Goal: Task Accomplishment & Management: Complete application form

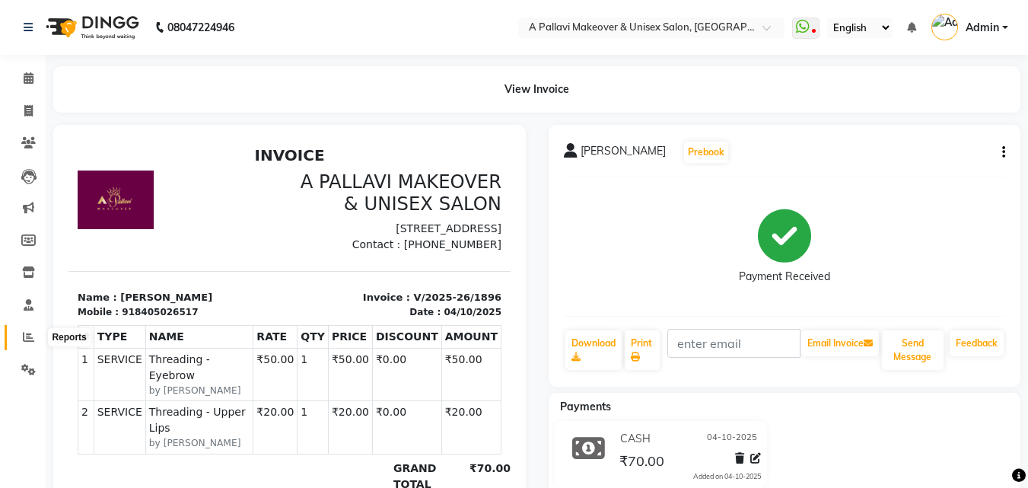
click at [35, 334] on span at bounding box center [28, 338] width 27 height 18
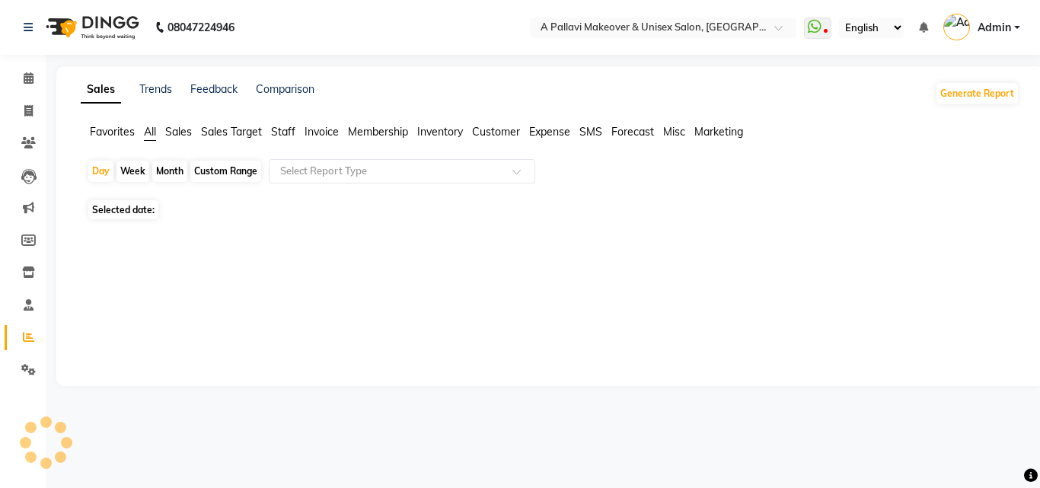
click at [238, 170] on div "Custom Range" at bounding box center [225, 171] width 71 height 21
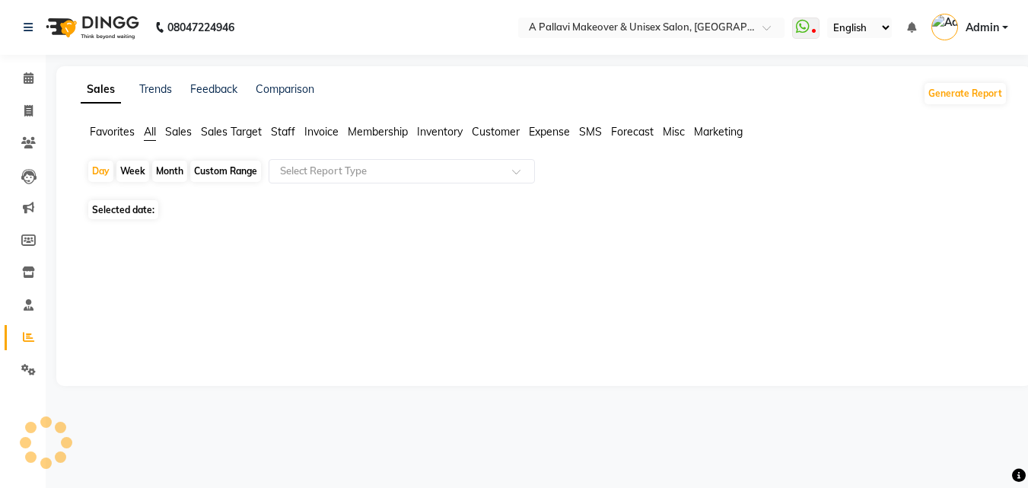
select select "10"
select select "2025"
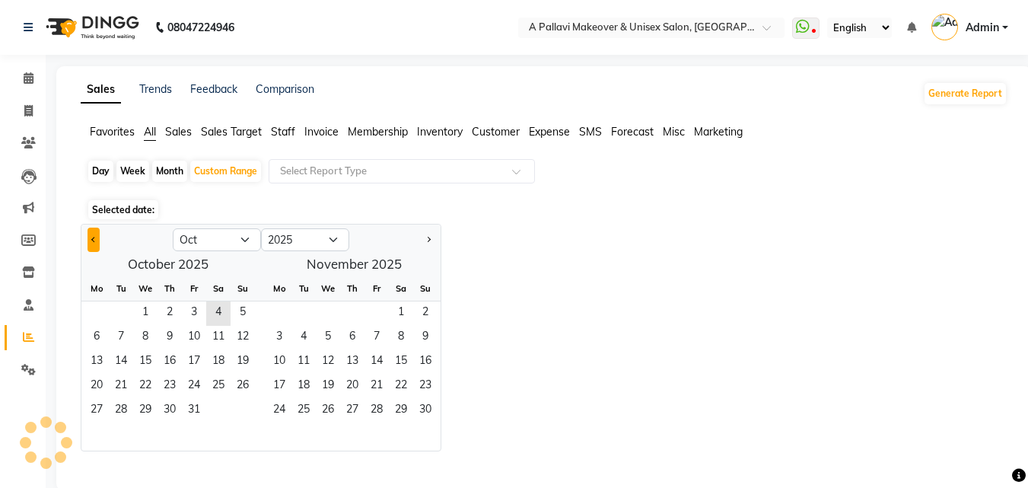
click at [88, 238] on button "Previous month" at bounding box center [94, 240] width 12 height 24
select select "9"
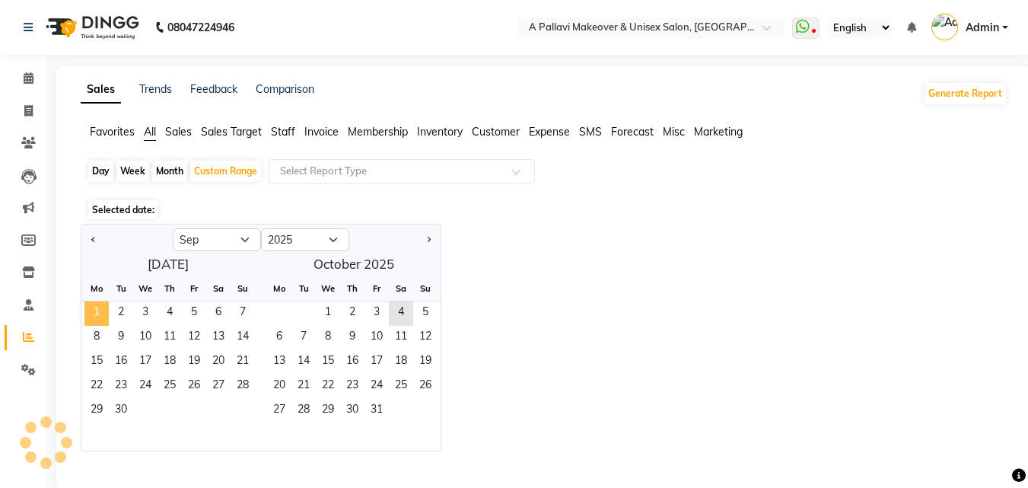
click at [97, 311] on span "1" at bounding box center [96, 313] width 24 height 24
click at [126, 412] on span "30" at bounding box center [121, 411] width 24 height 24
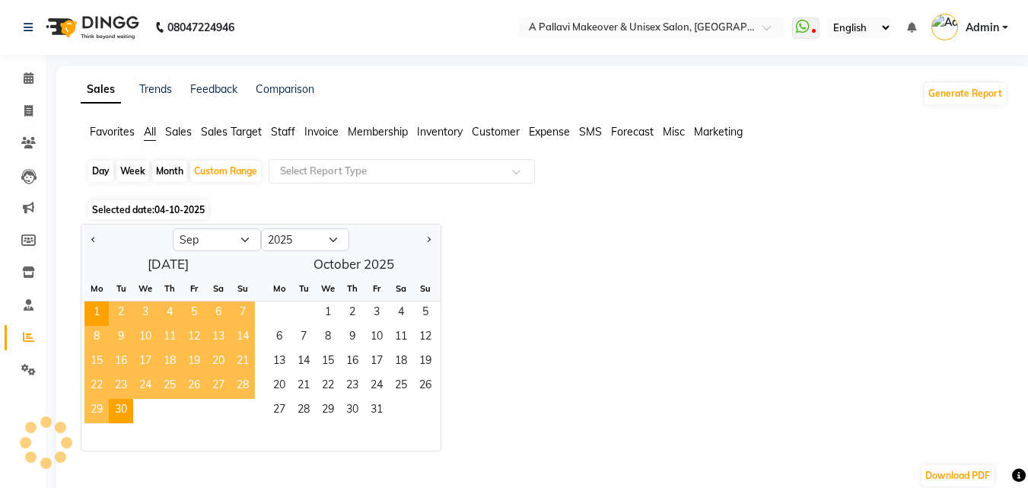
click at [282, 132] on span "Staff" at bounding box center [283, 132] width 24 height 14
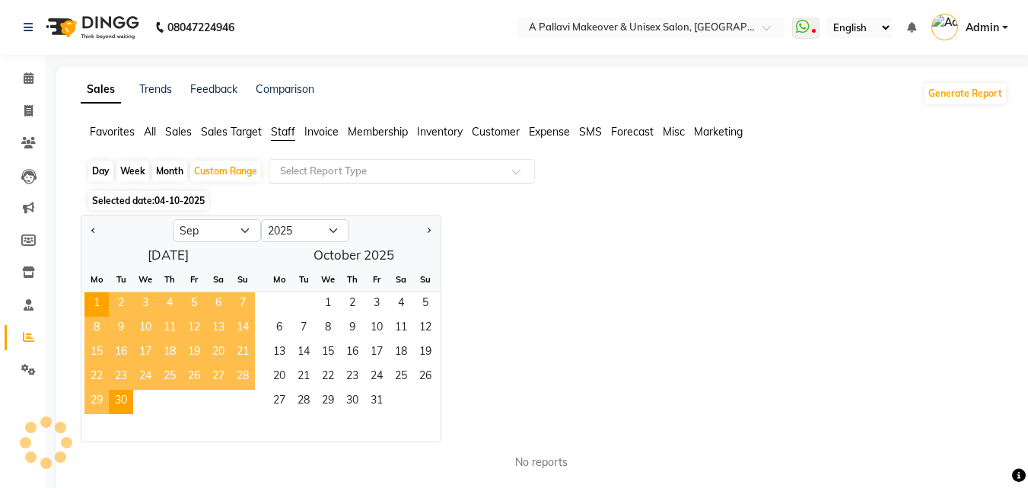
click at [332, 173] on input "text" at bounding box center [386, 171] width 219 height 15
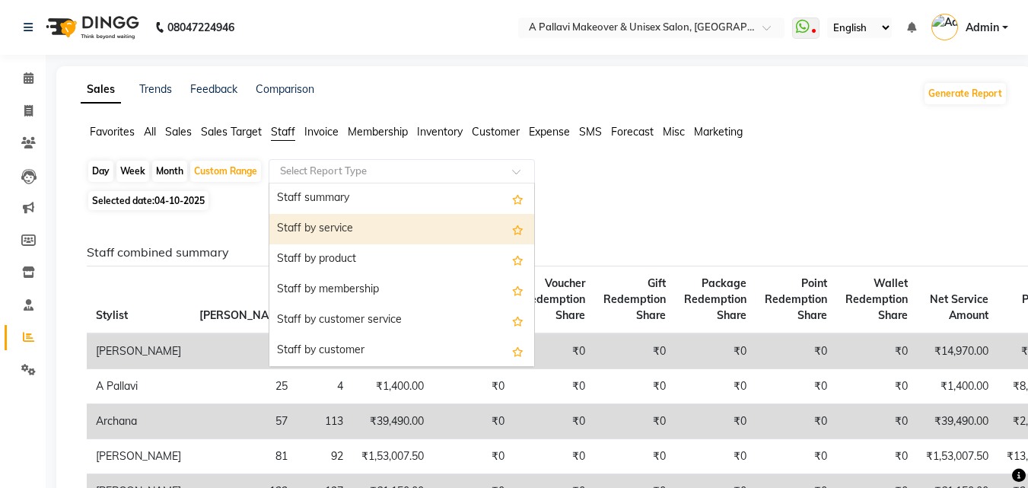
click at [361, 231] on div "Staff by service" at bounding box center [401, 229] width 265 height 30
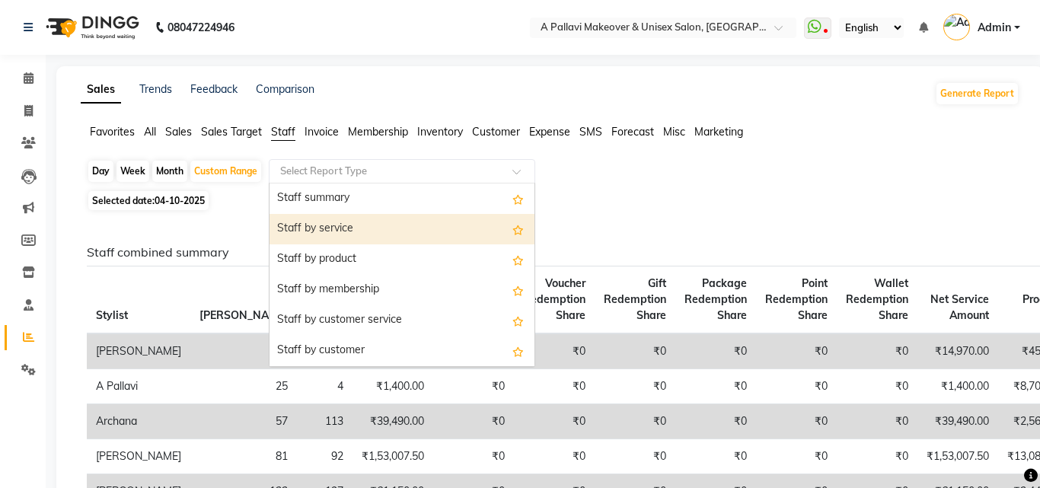
select select "full_report"
select select "csv"
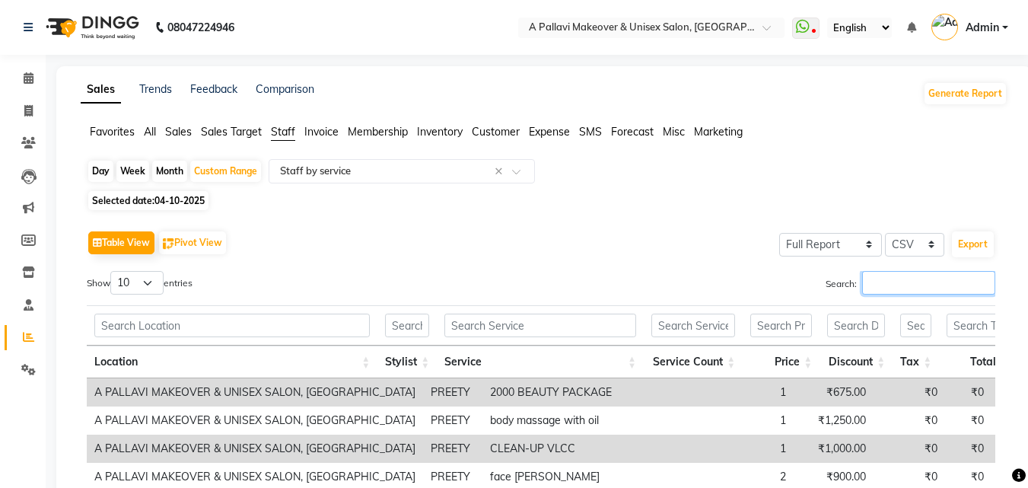
click at [932, 288] on input "Search:" at bounding box center [928, 283] width 133 height 24
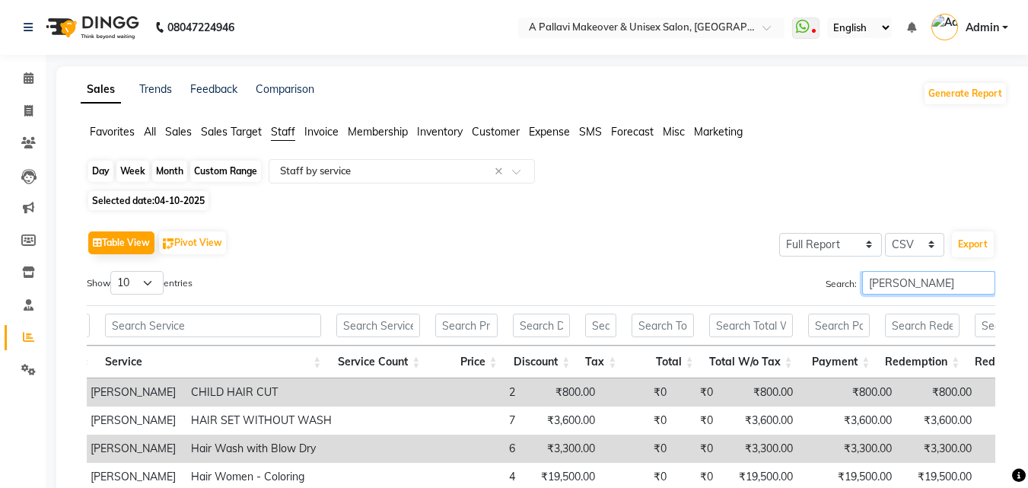
type input "[PERSON_NAME]"
click at [232, 173] on div "Custom Range" at bounding box center [225, 171] width 71 height 21
select select "9"
select select "2025"
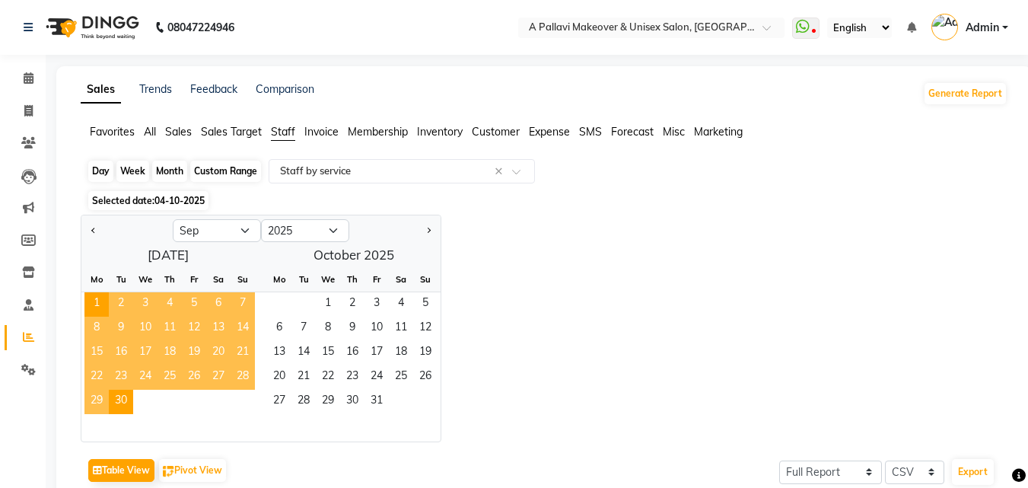
click at [217, 167] on div "Custom Range" at bounding box center [225, 171] width 71 height 21
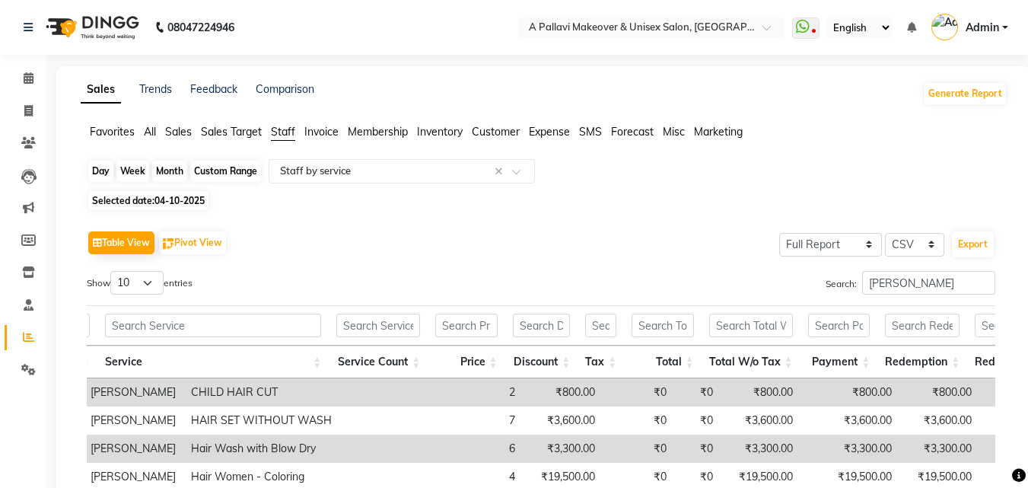
click at [222, 174] on div "Custom Range" at bounding box center [225, 171] width 71 height 21
select select "9"
select select "2025"
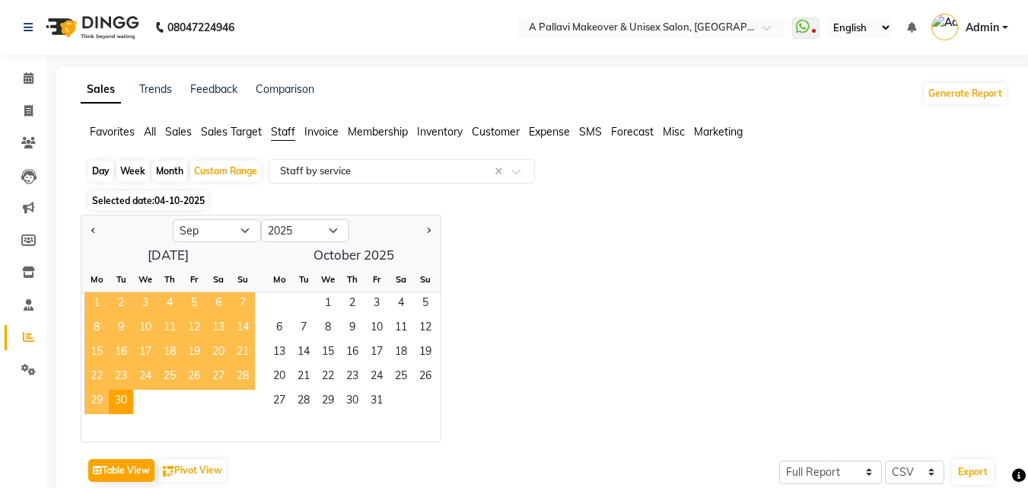
click at [92, 304] on span "1" at bounding box center [96, 304] width 24 height 24
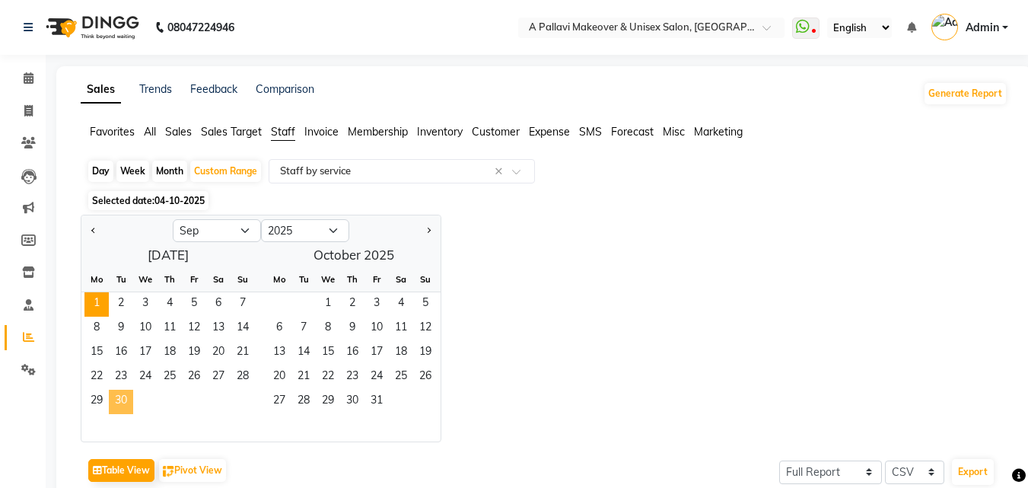
click at [126, 409] on span "30" at bounding box center [121, 402] width 24 height 24
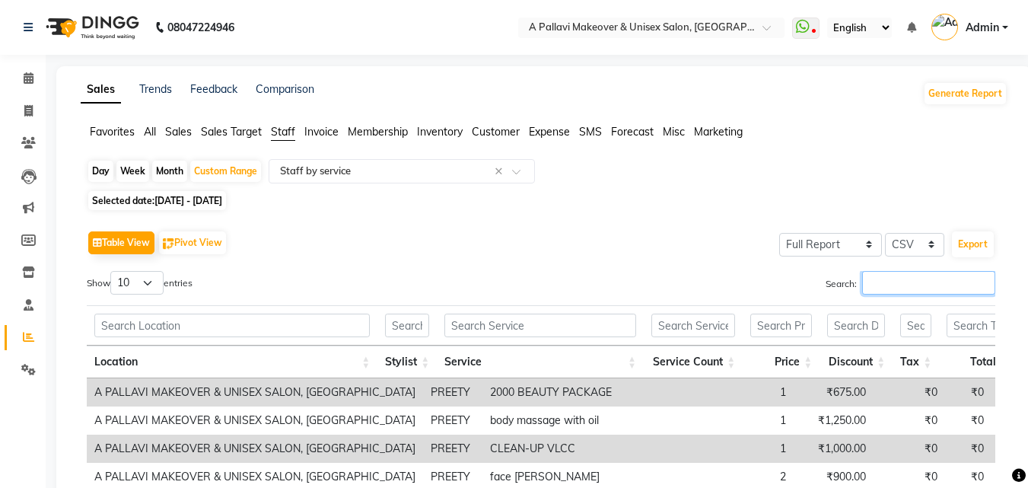
click at [916, 280] on input "Search:" at bounding box center [928, 283] width 133 height 24
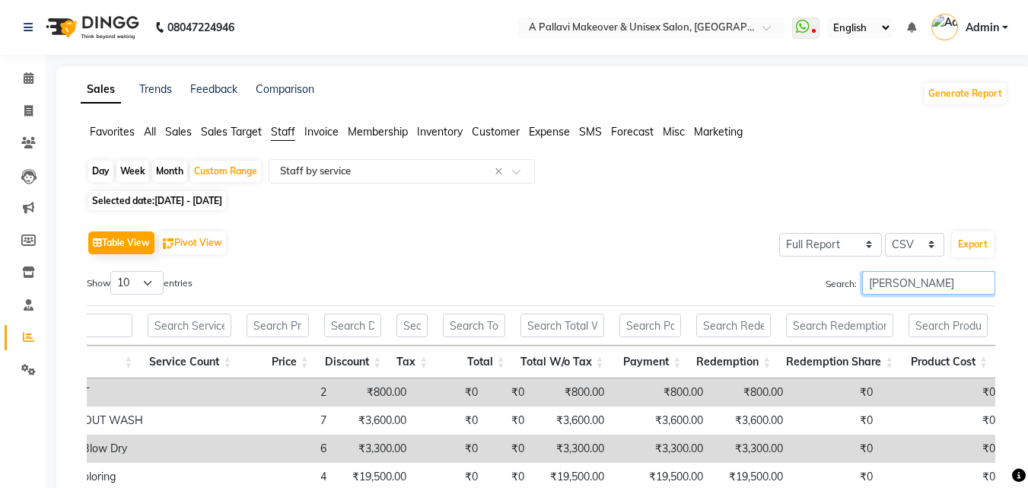
click at [923, 278] on input "[PERSON_NAME]" at bounding box center [928, 283] width 133 height 24
type input "[PERSON_NAME]"
click at [392, 169] on input "text" at bounding box center [386, 171] width 219 height 15
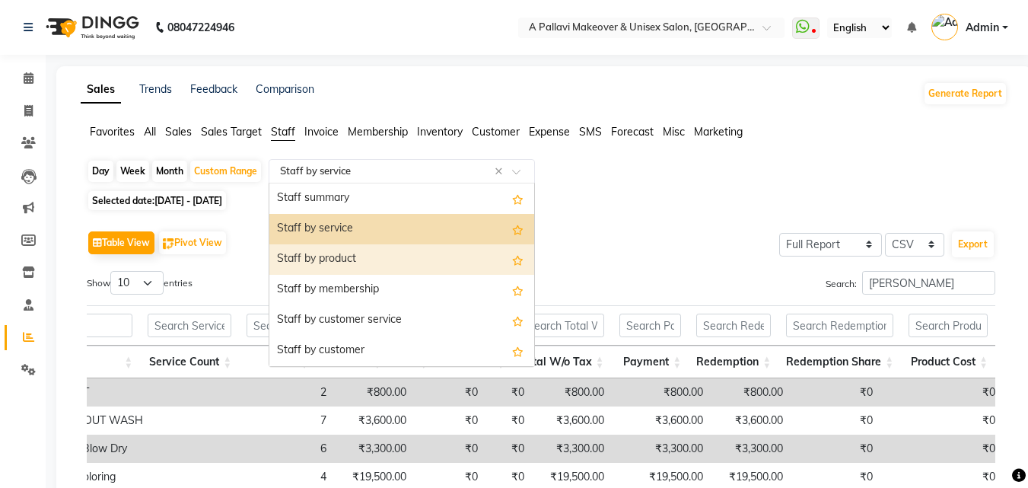
click at [374, 258] on div "Staff by product" at bounding box center [401, 259] width 265 height 30
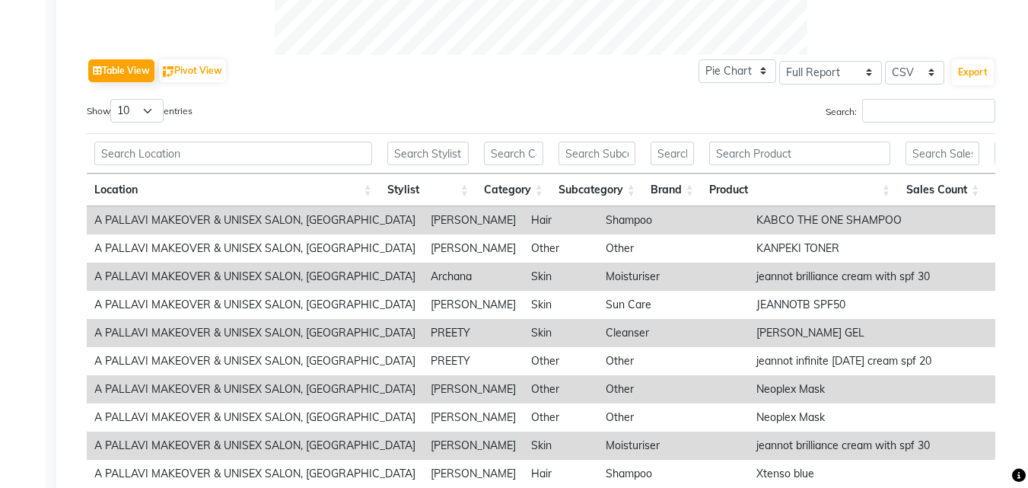
scroll to position [761, 0]
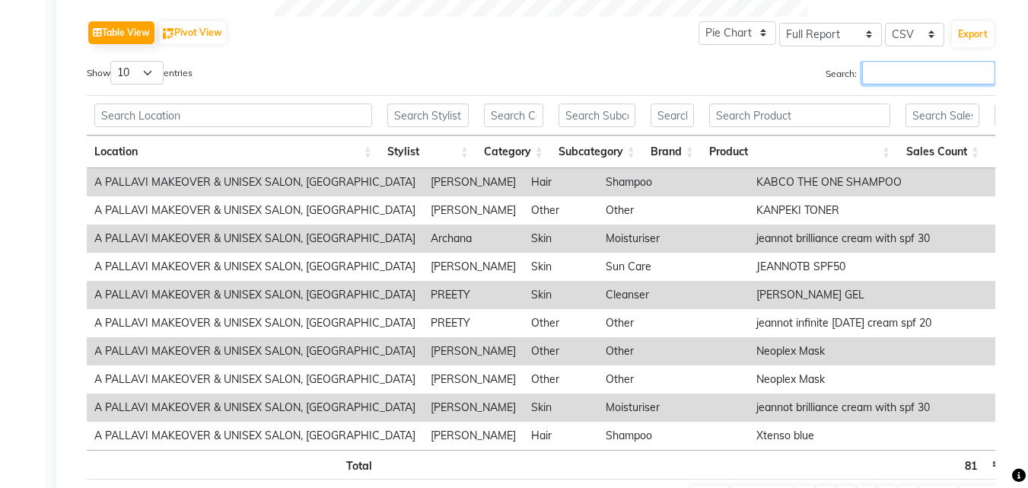
click at [922, 66] on input "Search:" at bounding box center [928, 73] width 133 height 24
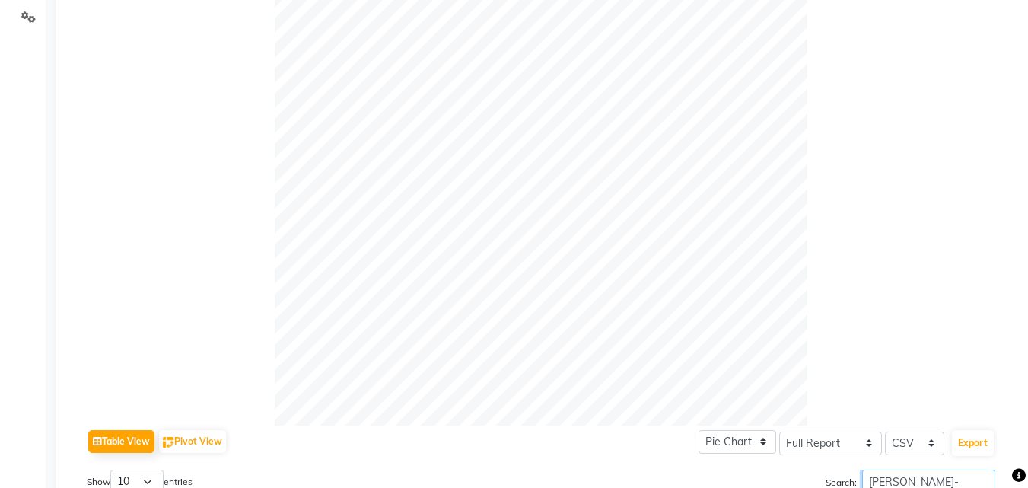
scroll to position [0, 0]
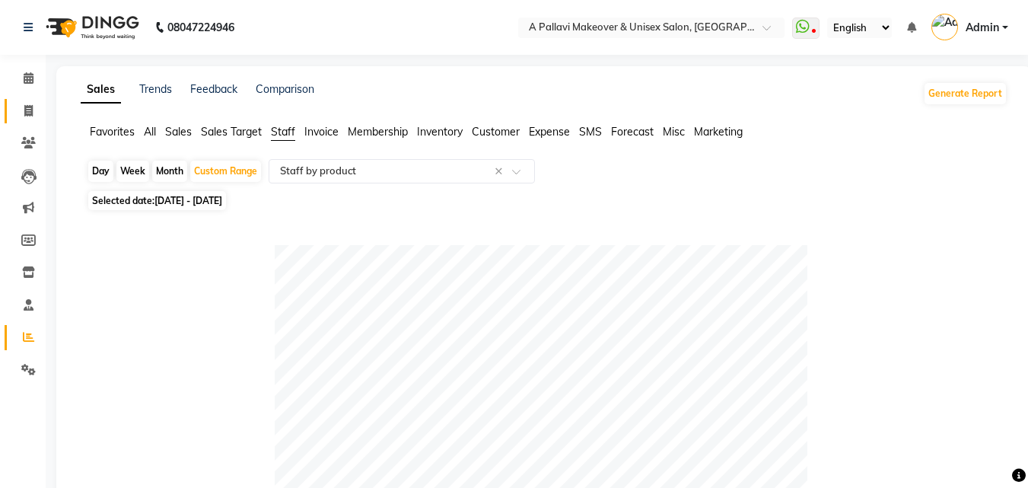
type input "[PERSON_NAME]-"
click at [24, 116] on icon at bounding box center [28, 110] width 8 height 11
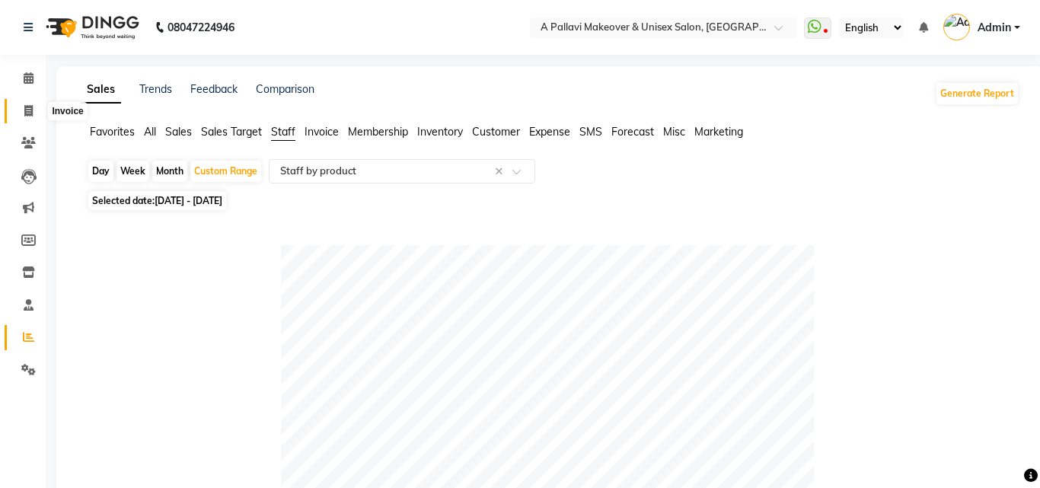
select select "service"
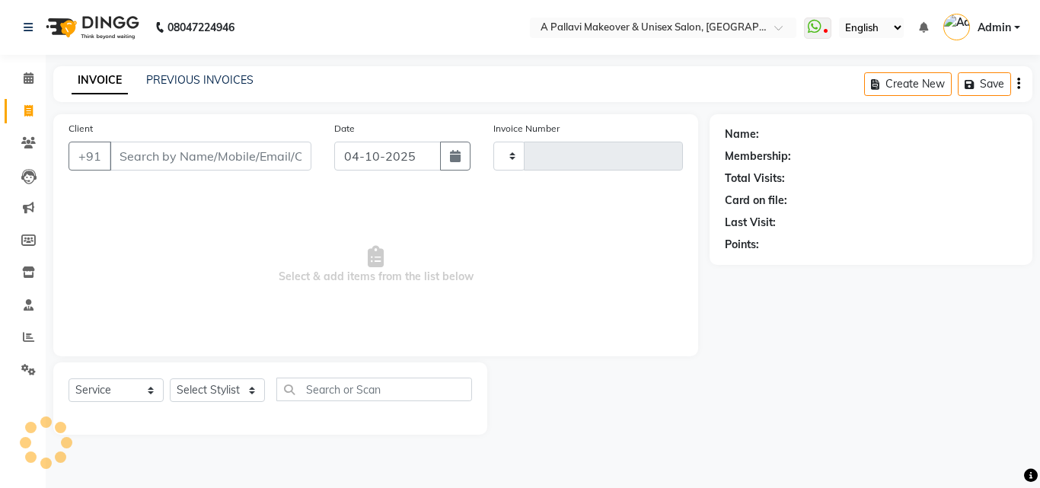
type input "1897"
select select "3573"
click at [181, 84] on link "PREVIOUS INVOICES" at bounding box center [199, 80] width 107 height 14
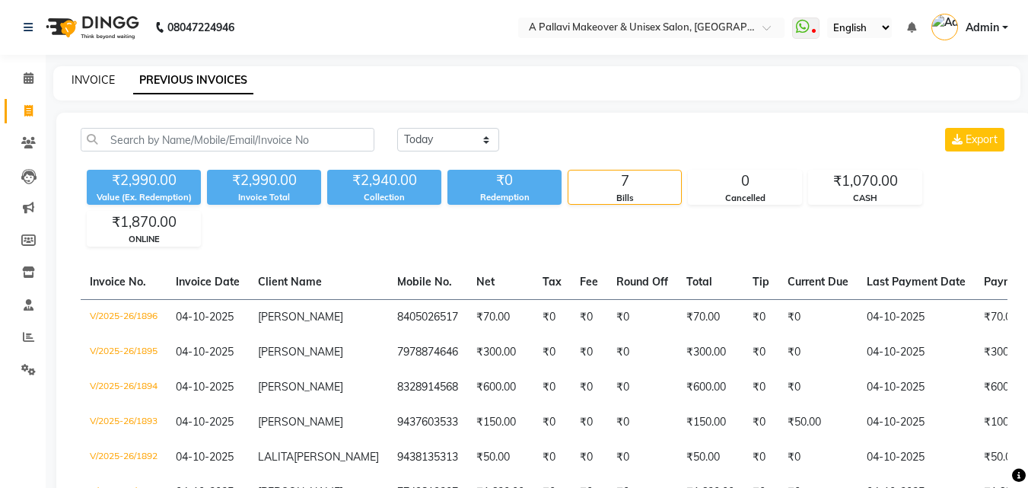
click at [104, 81] on link "INVOICE" at bounding box center [93, 80] width 43 height 14
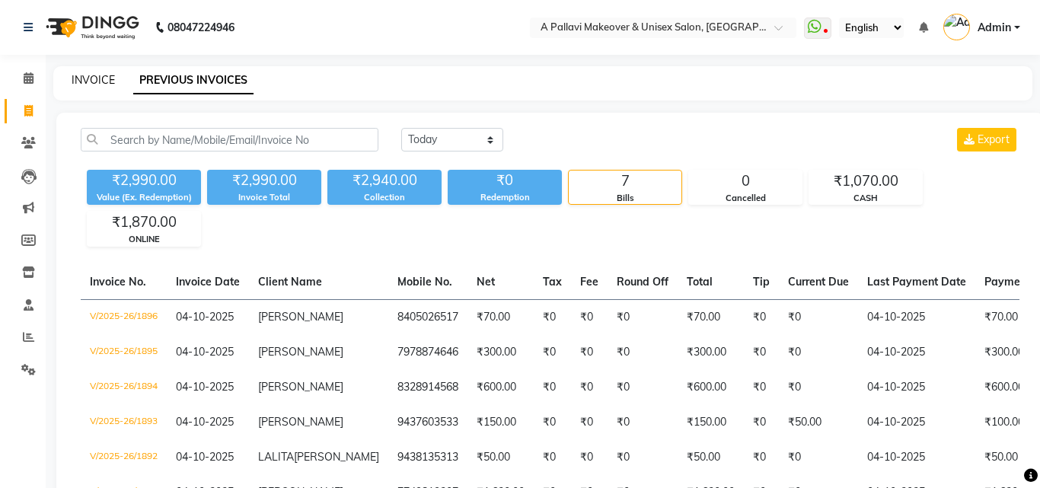
select select "service"
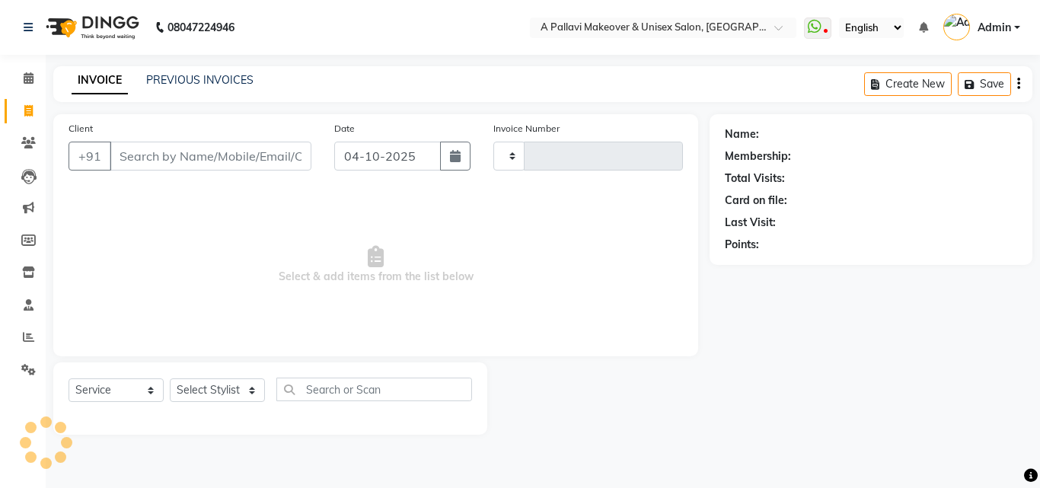
type input "1897"
select select "3573"
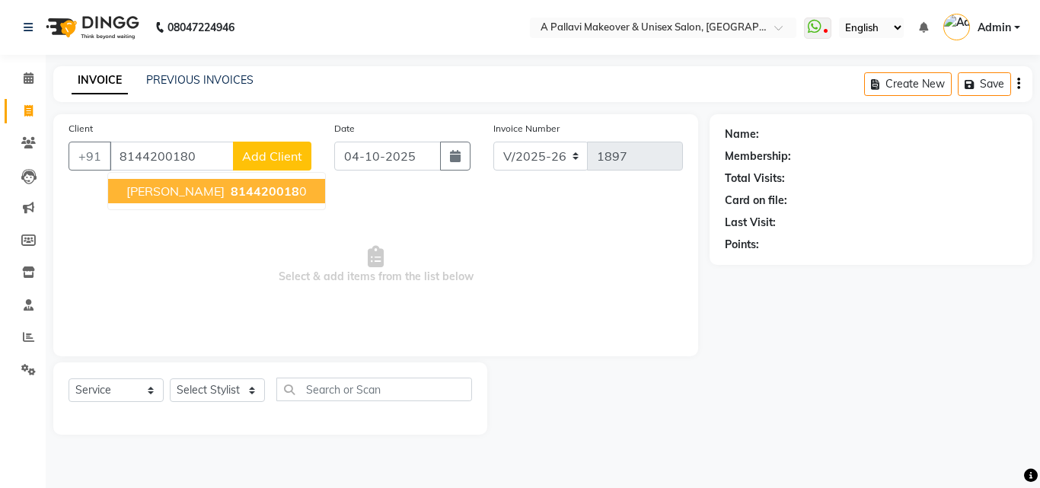
type input "8144200180"
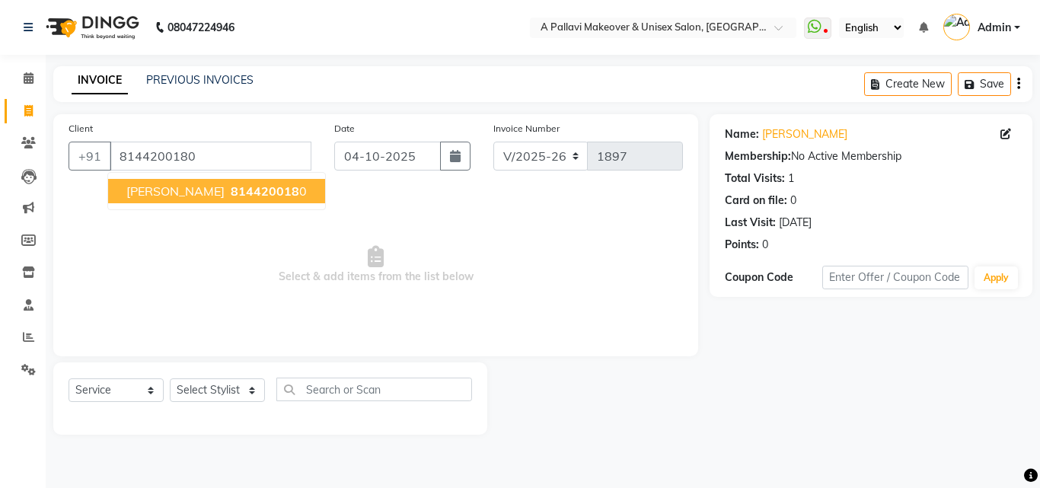
click at [231, 184] on span "814420018" at bounding box center [265, 190] width 69 height 15
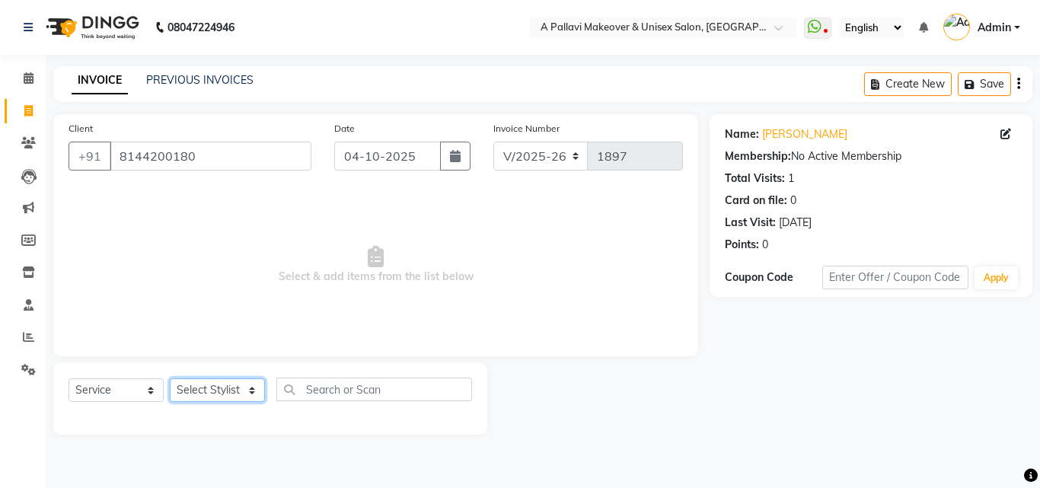
click at [214, 395] on select "Select Stylist [PERSON_NAME] A PALLAVI Archana [PERSON_NAME] [PERSON_NAME] [PER…" at bounding box center [217, 390] width 95 height 24
select select "64341"
click at [170, 378] on select "Select Stylist [PERSON_NAME] A PALLAVI Archana [PERSON_NAME] [PERSON_NAME] [PER…" at bounding box center [217, 390] width 95 height 24
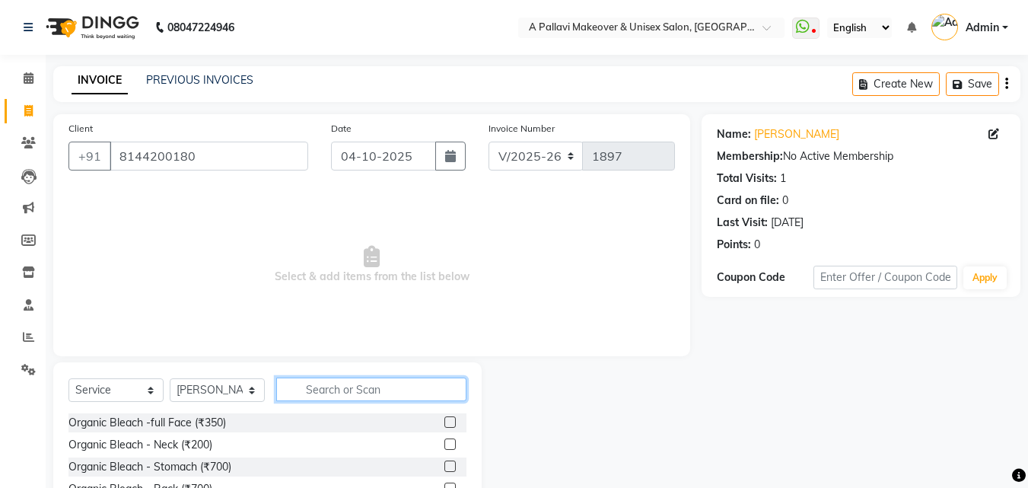
click at [332, 389] on input "text" at bounding box center [371, 390] width 190 height 24
type input "ex"
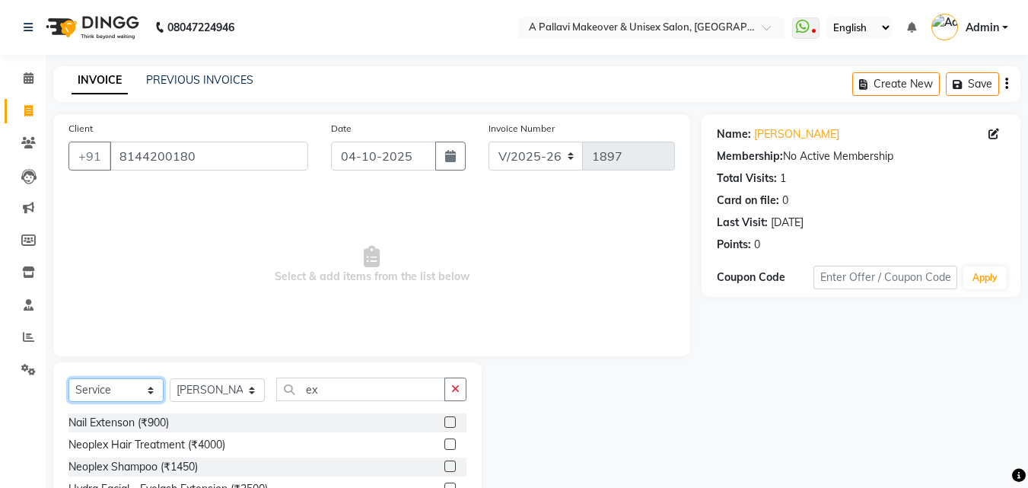
click at [131, 387] on select "Select Service Product Membership Package Voucher Prepaid Gift Card" at bounding box center [116, 390] width 95 height 24
select select "product"
click at [69, 378] on select "Select Service Product Membership Package Voucher Prepaid Gift Card" at bounding box center [116, 390] width 95 height 24
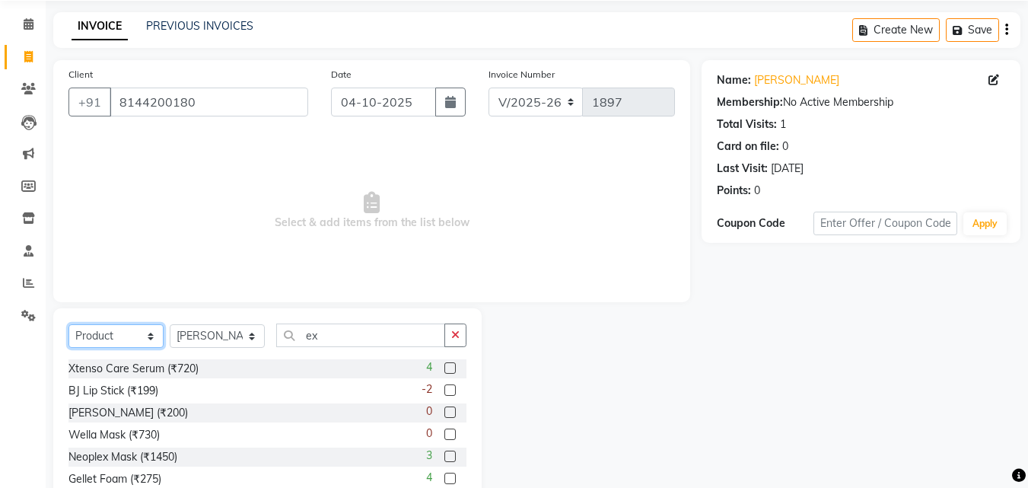
scroll to position [122, 0]
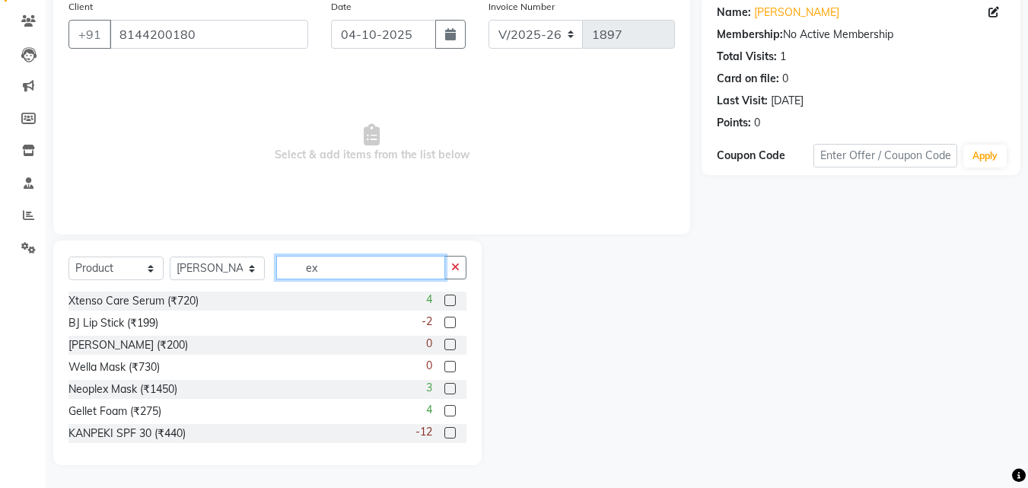
click at [337, 264] on input "ex" at bounding box center [360, 268] width 169 height 24
type input "e"
type input "Ex"
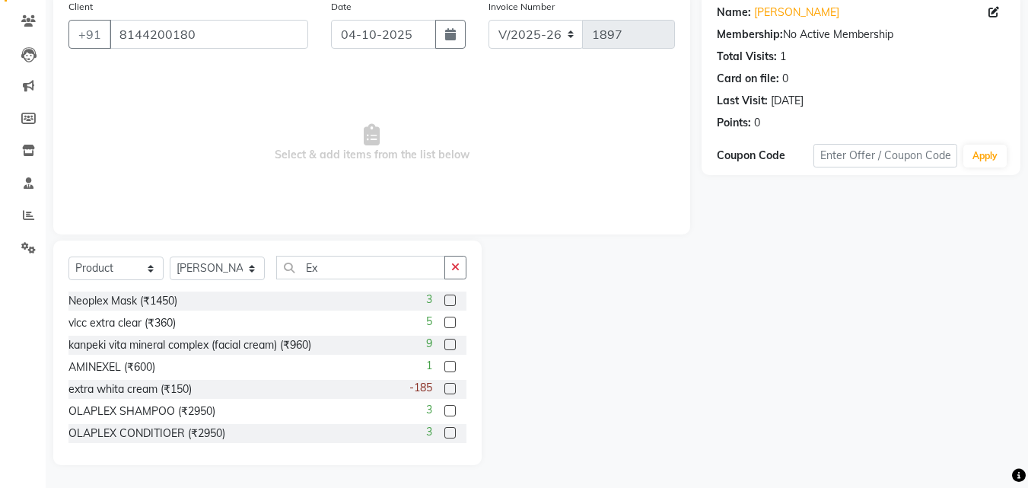
click at [445, 391] on label at bounding box center [450, 388] width 11 height 11
click at [445, 391] on input "checkbox" at bounding box center [450, 389] width 10 height 10
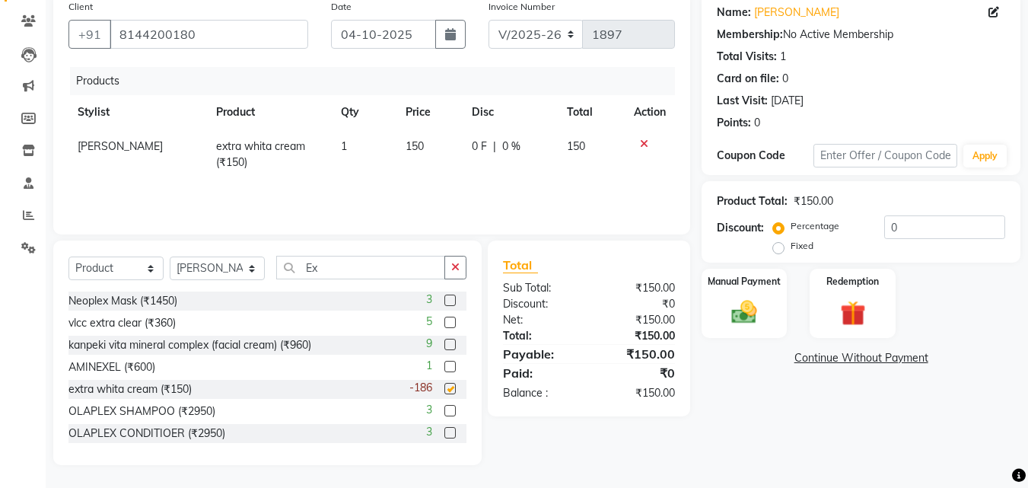
checkbox input "false"
click at [463, 267] on button "button" at bounding box center [456, 268] width 22 height 24
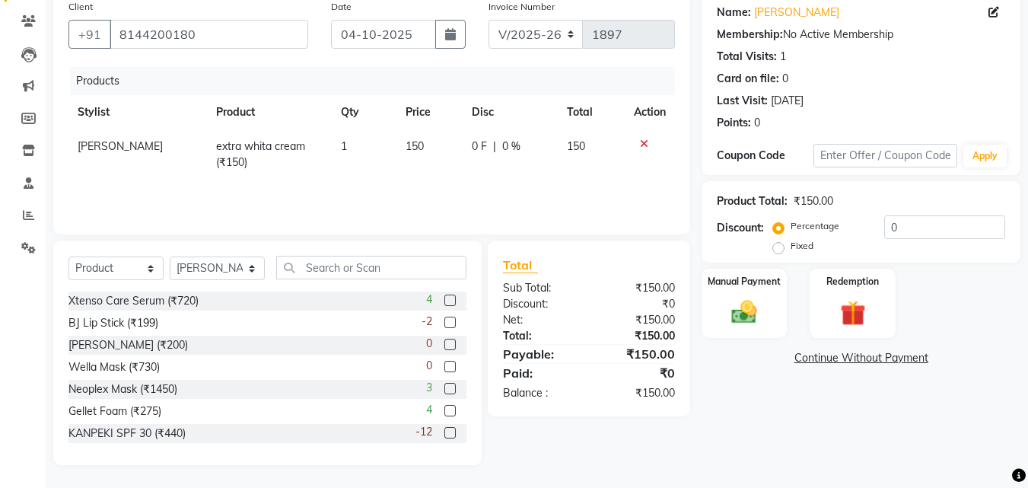
click at [342, 139] on td "1" at bounding box center [364, 154] width 65 height 50
select select "64341"
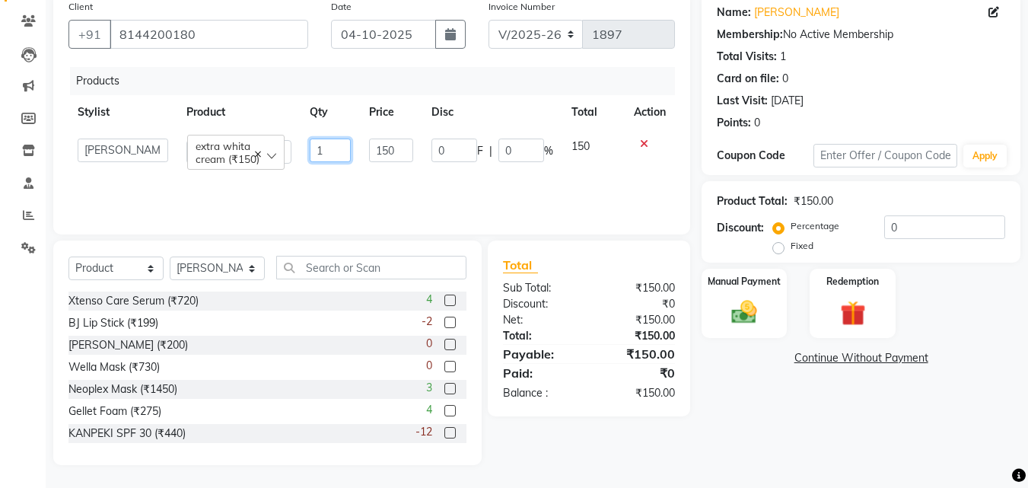
click at [335, 153] on input "1" at bounding box center [330, 151] width 41 height 24
type input "2"
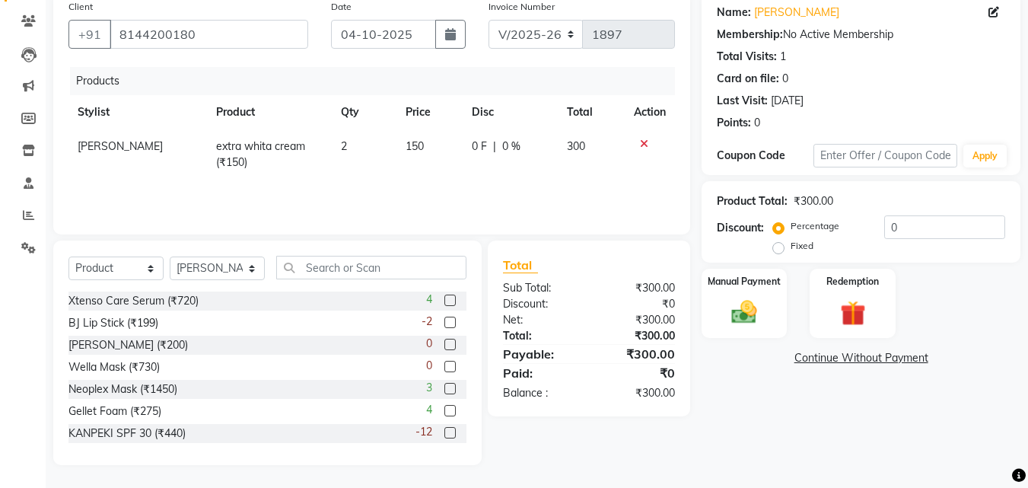
click at [355, 184] on div "Products Stylist Product Qty Price Disc Total Action [PERSON_NAME] extra whita …" at bounding box center [372, 143] width 607 height 152
click at [313, 266] on input "text" at bounding box center [371, 268] width 190 height 24
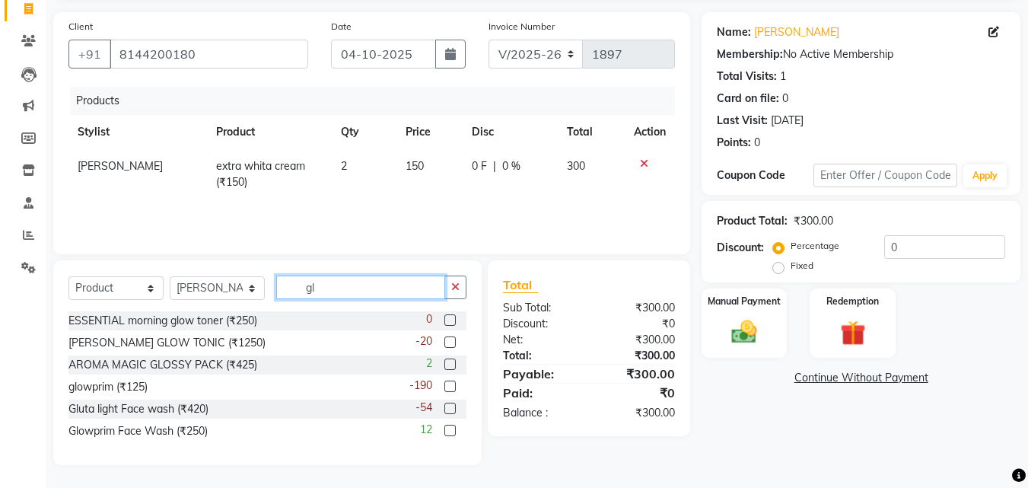
scroll to position [102, 0]
type input "gl"
click at [449, 387] on label at bounding box center [450, 386] width 11 height 11
click at [449, 387] on input "checkbox" at bounding box center [450, 387] width 10 height 10
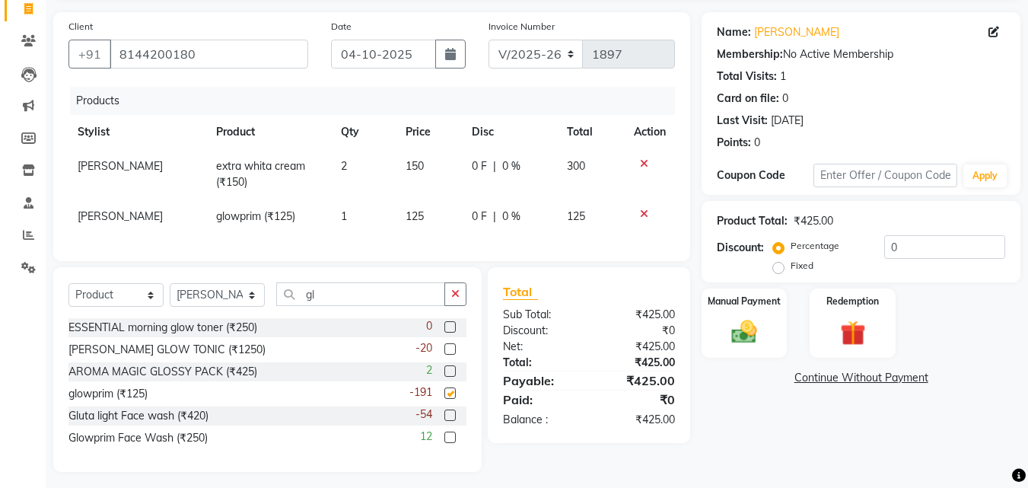
checkbox input "false"
click at [341, 215] on span "1" at bounding box center [344, 216] width 6 height 14
select select "64341"
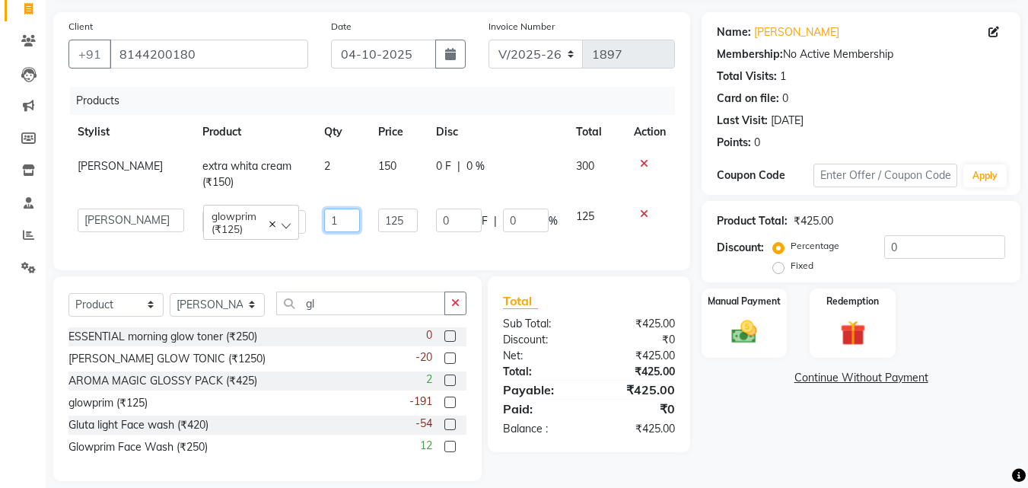
click at [331, 224] on input "1" at bounding box center [342, 221] width 36 height 24
type input "2"
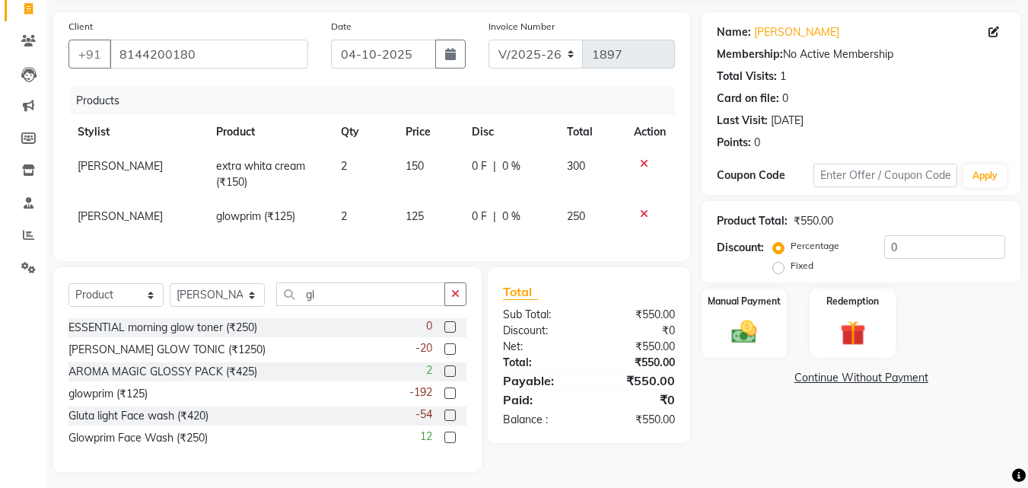
click at [424, 238] on div "Products Stylist Product Qty Price Disc Total Action [PERSON_NAME] extra whita …" at bounding box center [372, 166] width 607 height 159
click at [770, 327] on div "Manual Payment" at bounding box center [744, 323] width 89 height 72
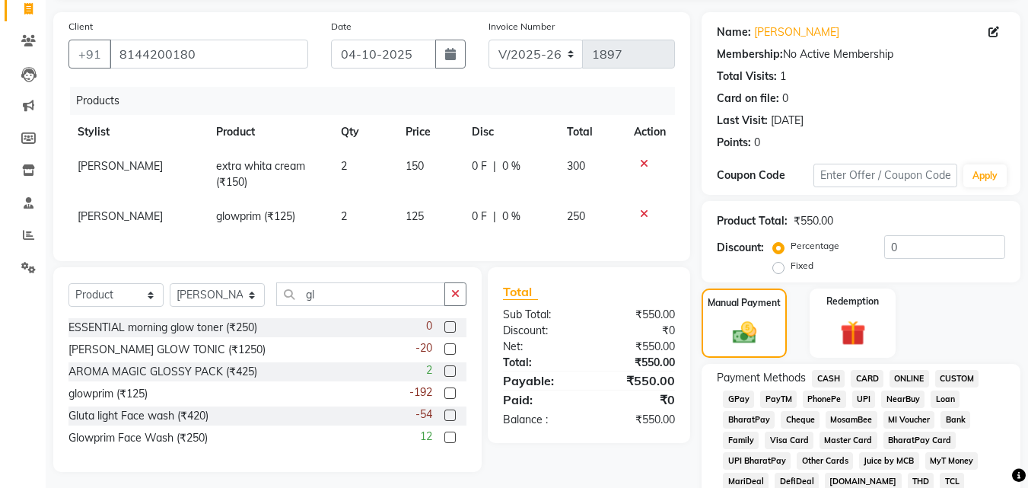
click at [904, 379] on span "ONLINE" at bounding box center [910, 379] width 40 height 18
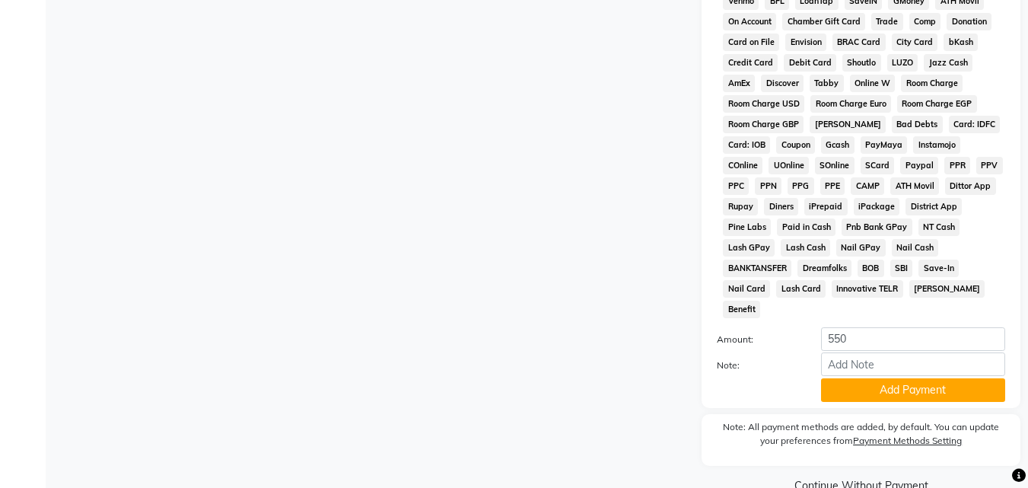
scroll to position [676, 0]
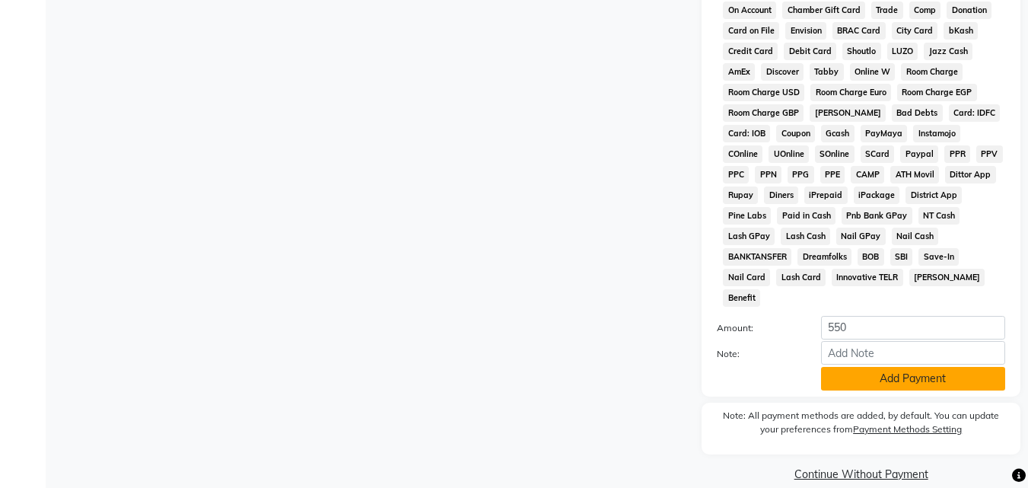
click at [898, 367] on button "Add Payment" at bounding box center [913, 379] width 184 height 24
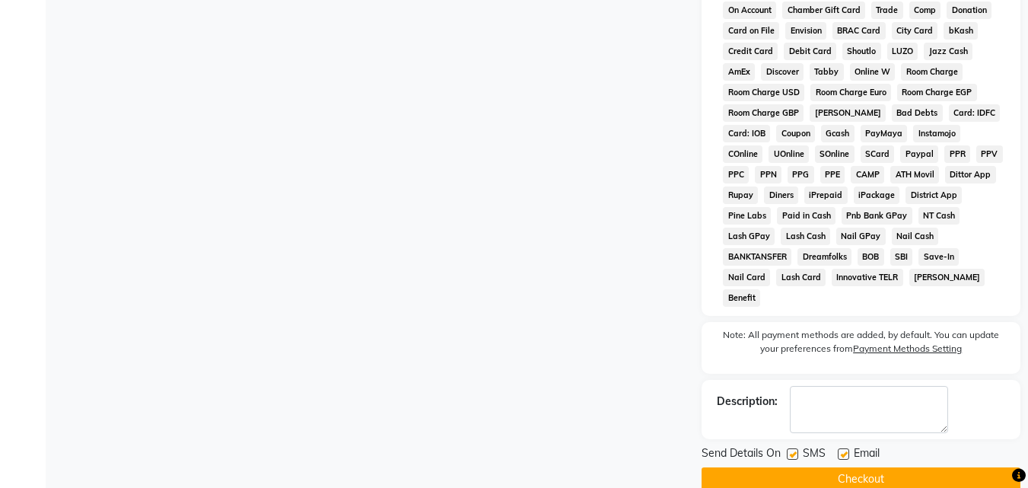
click at [917, 467] on button "Checkout" at bounding box center [861, 479] width 319 height 24
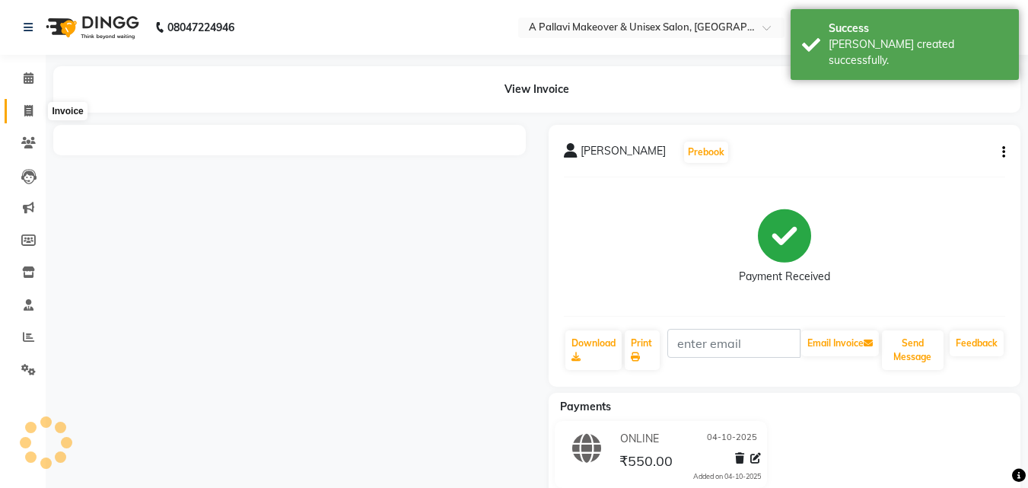
click at [31, 116] on span at bounding box center [28, 112] width 27 height 18
select select "service"
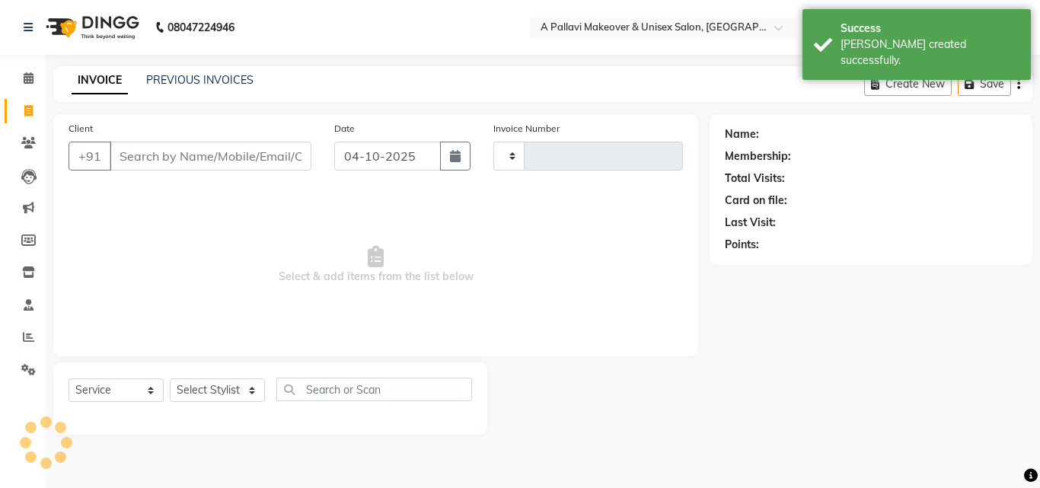
type input "1898"
select select "3573"
click at [229, 82] on link "PREVIOUS INVOICES" at bounding box center [199, 80] width 107 height 14
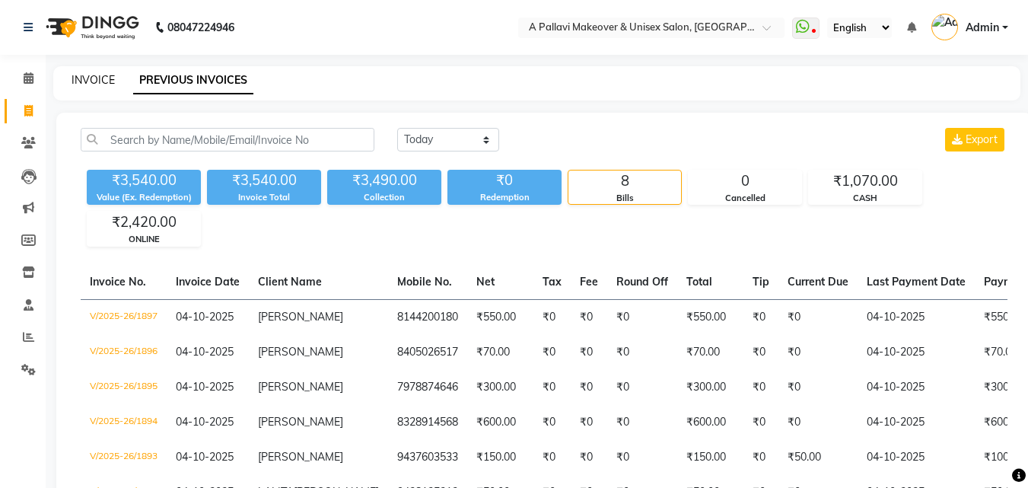
click at [92, 82] on link "INVOICE" at bounding box center [93, 80] width 43 height 14
select select "service"
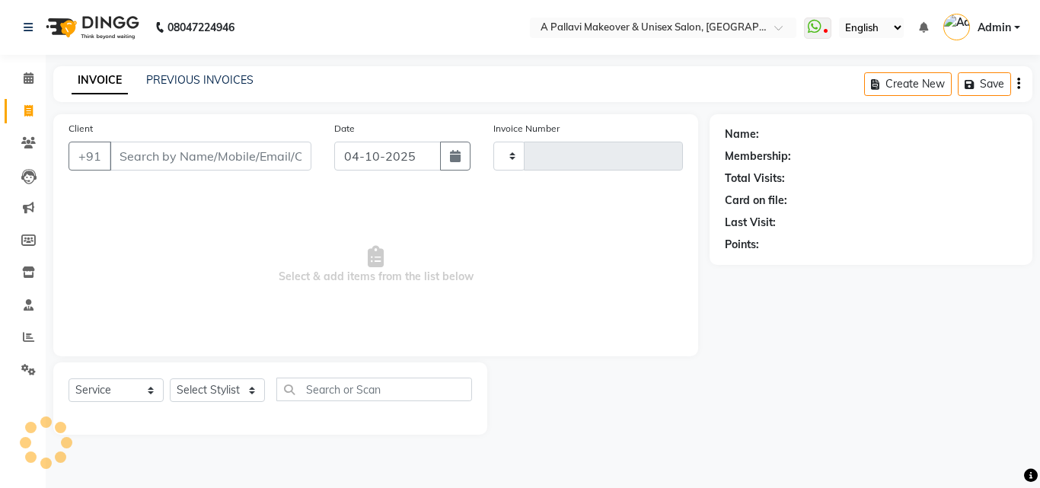
type input "1898"
select select "3573"
